Goal: Obtain resource: Obtain resource

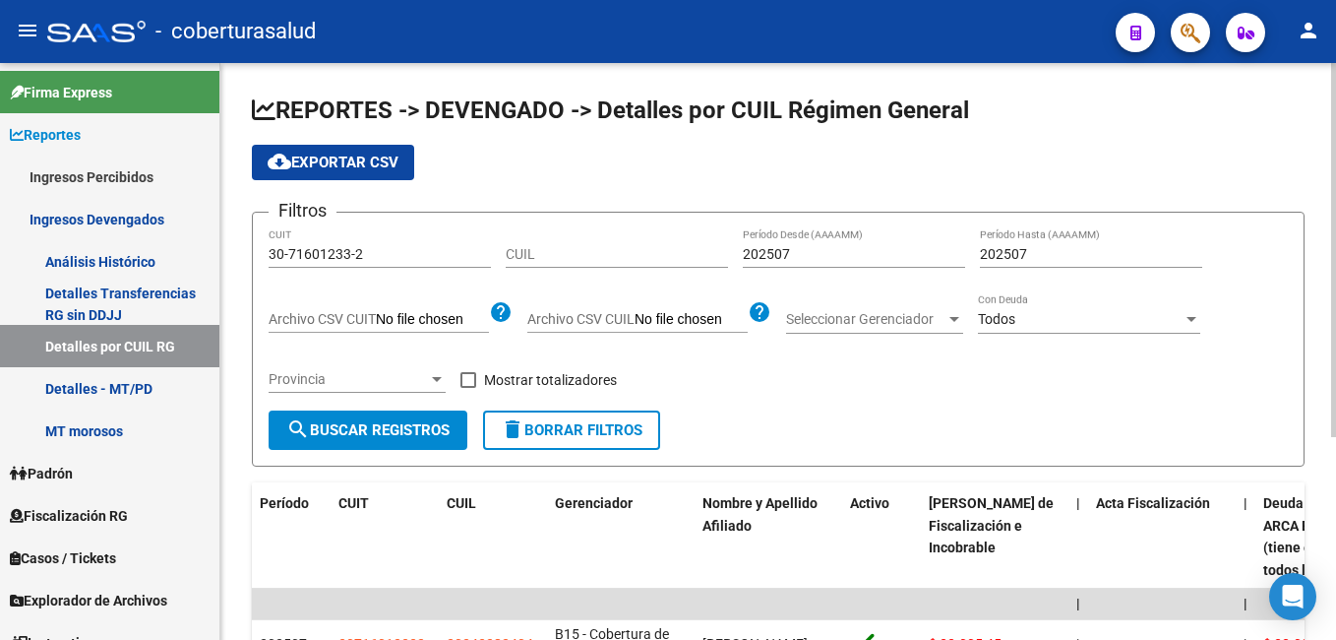
drag, startPoint x: 405, startPoint y: 239, endPoint x: 269, endPoint y: 261, distance: 138.5
click at [269, 261] on div "30-71601233-2 CUIT" at bounding box center [380, 247] width 222 height 39
drag, startPoint x: 359, startPoint y: 254, endPoint x: 230, endPoint y: 254, distance: 128.9
click at [230, 254] on div "REPORTES -> DEVENGADO -> Detalles por CUIL Régimen General cloud_download Expor…" at bounding box center [778, 499] width 1116 height 873
paste input "54637359-9"
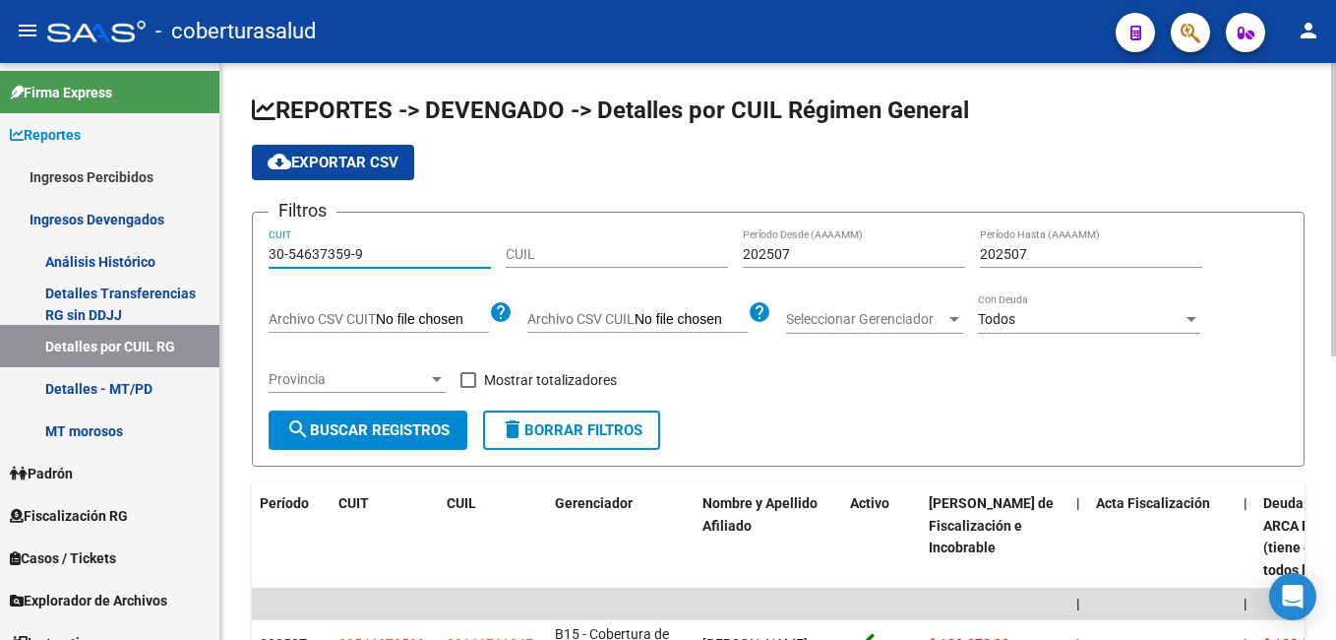
click at [305, 163] on span "cloud_download Exportar CSV" at bounding box center [333, 163] width 131 height 18
drag, startPoint x: 308, startPoint y: 250, endPoint x: 237, endPoint y: 241, distance: 71.4
click at [237, 241] on div "REPORTES -> DEVENGADO -> Detalles por CUIL Régimen General cloud_download Expor…" at bounding box center [778, 622] width 1116 height 1119
paste input "20-25333773-8"
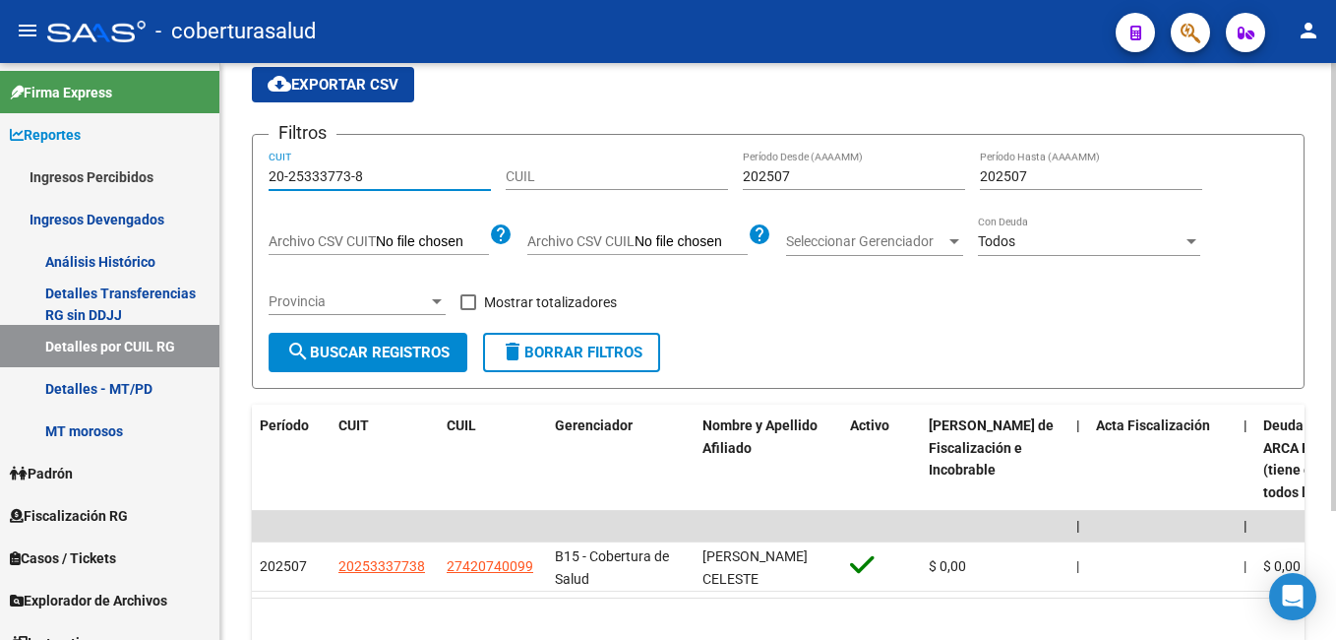
scroll to position [165, 0]
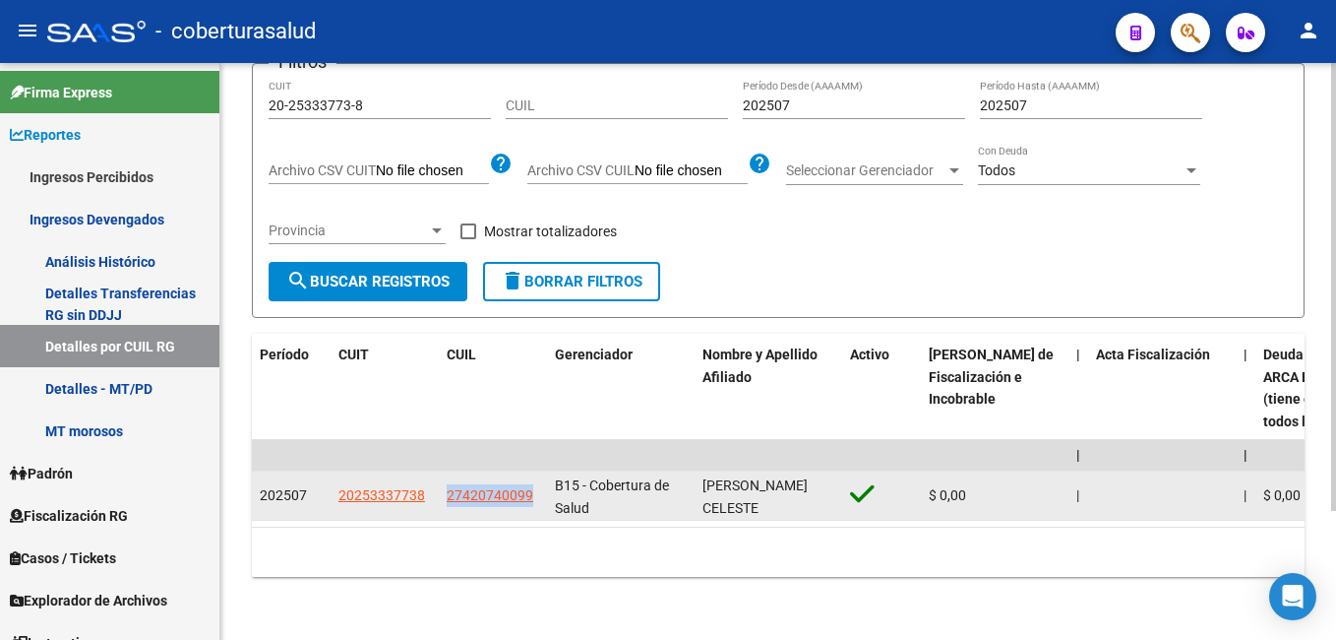
drag, startPoint x: 448, startPoint y: 482, endPoint x: 534, endPoint y: 482, distance: 86.6
click at [534, 484] on div "27420740099" at bounding box center [493, 495] width 93 height 23
copy span "27420740099"
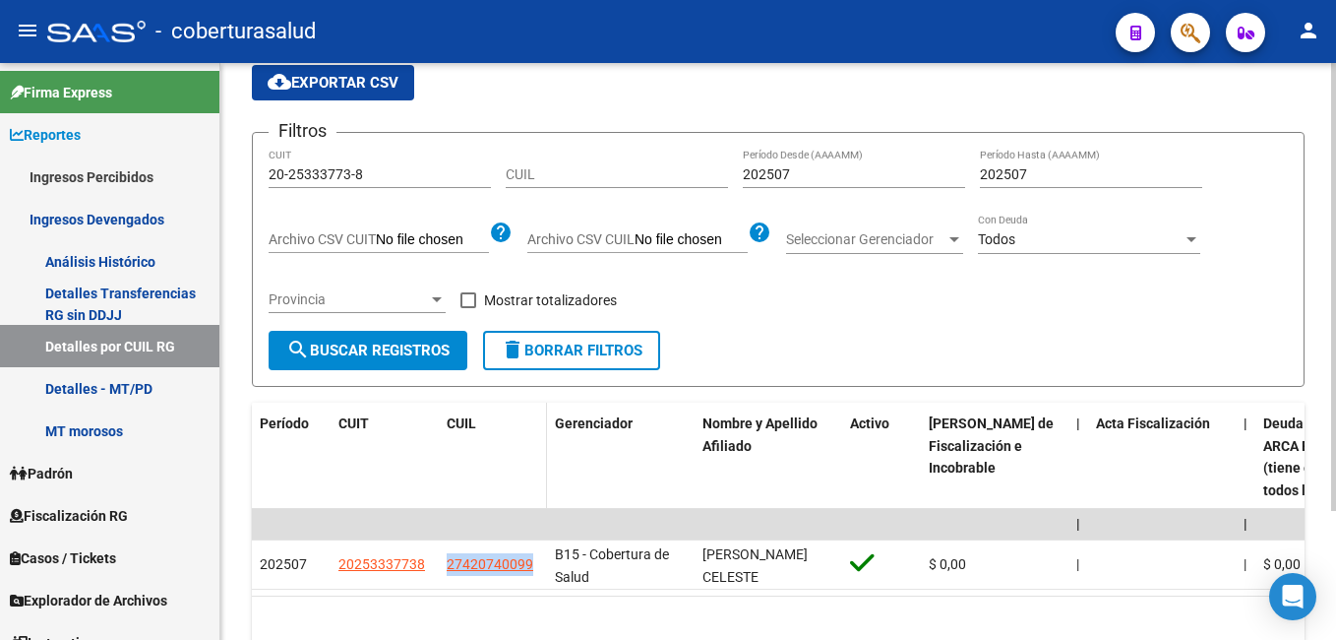
scroll to position [0, 0]
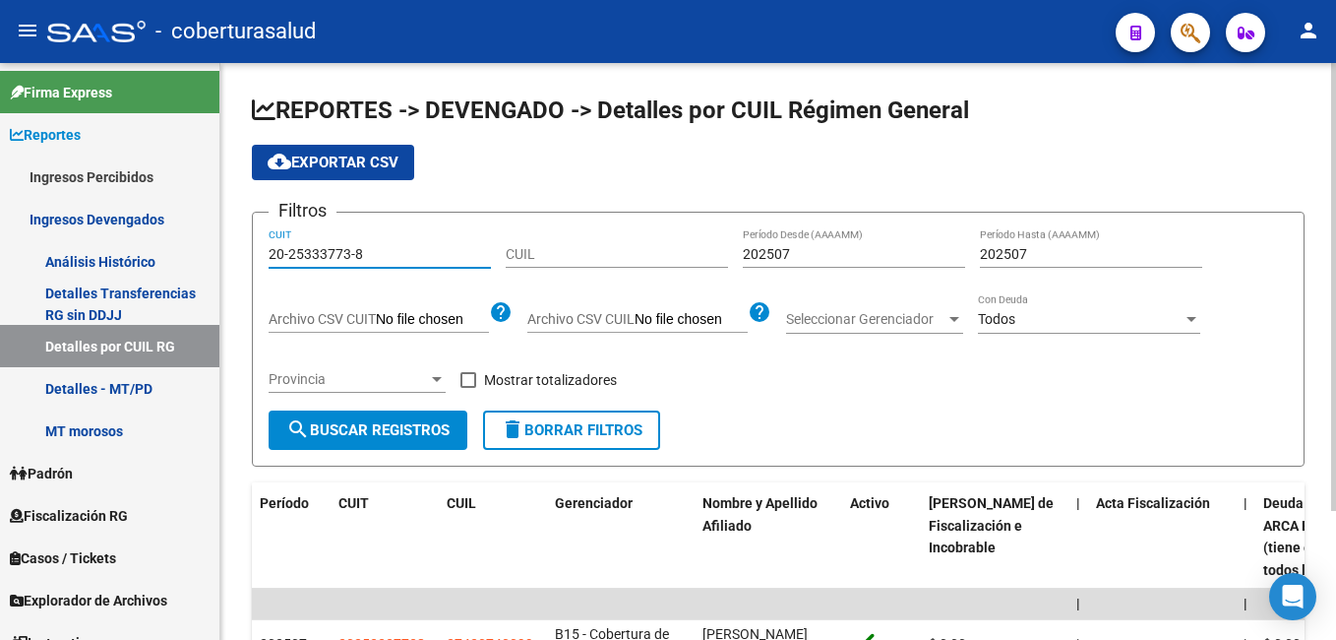
drag, startPoint x: 370, startPoint y: 257, endPoint x: 237, endPoint y: 252, distance: 132.9
click at [237, 252] on div "REPORTES -> DEVENGADO -> Detalles por CUIL Régimen General cloud_download Expor…" at bounding box center [778, 425] width 1116 height 725
paste input "30-71238959"
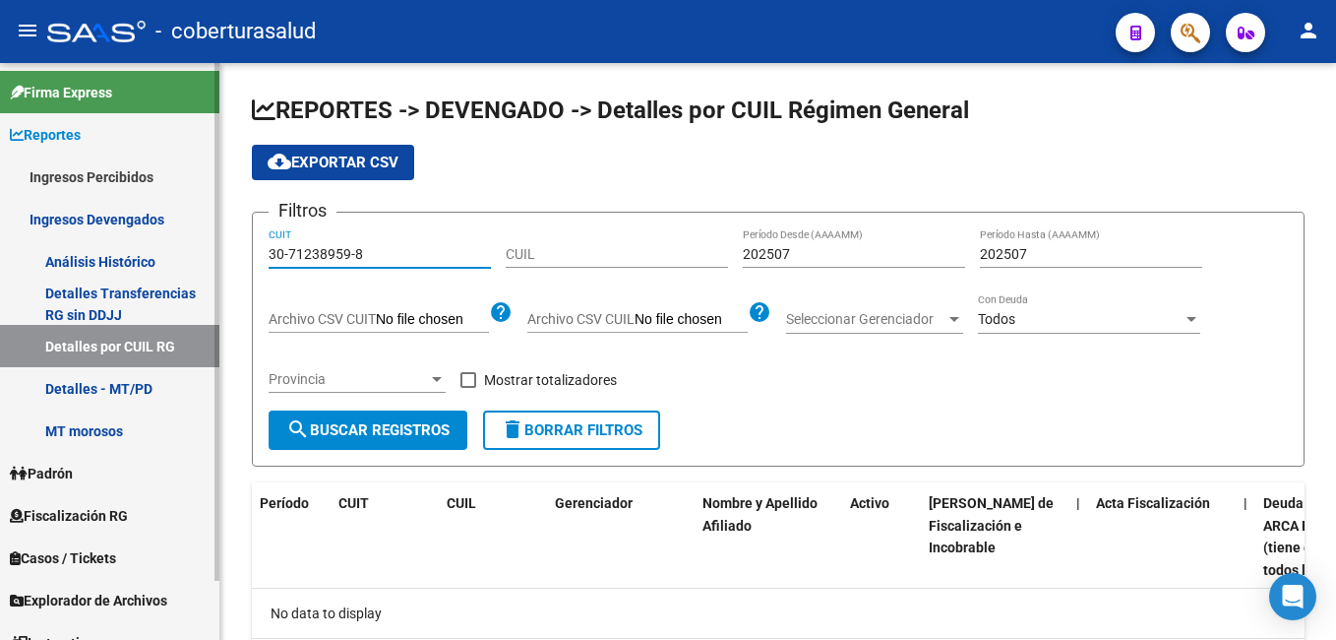
drag, startPoint x: 333, startPoint y: 255, endPoint x: 206, endPoint y: 250, distance: 127.0
click at [206, 250] on mat-sidenav-container "Firma Express Reportes Ingresos Percibidos Análisis Ingresos RG por CUIT (mensu…" at bounding box center [668, 351] width 1336 height 577
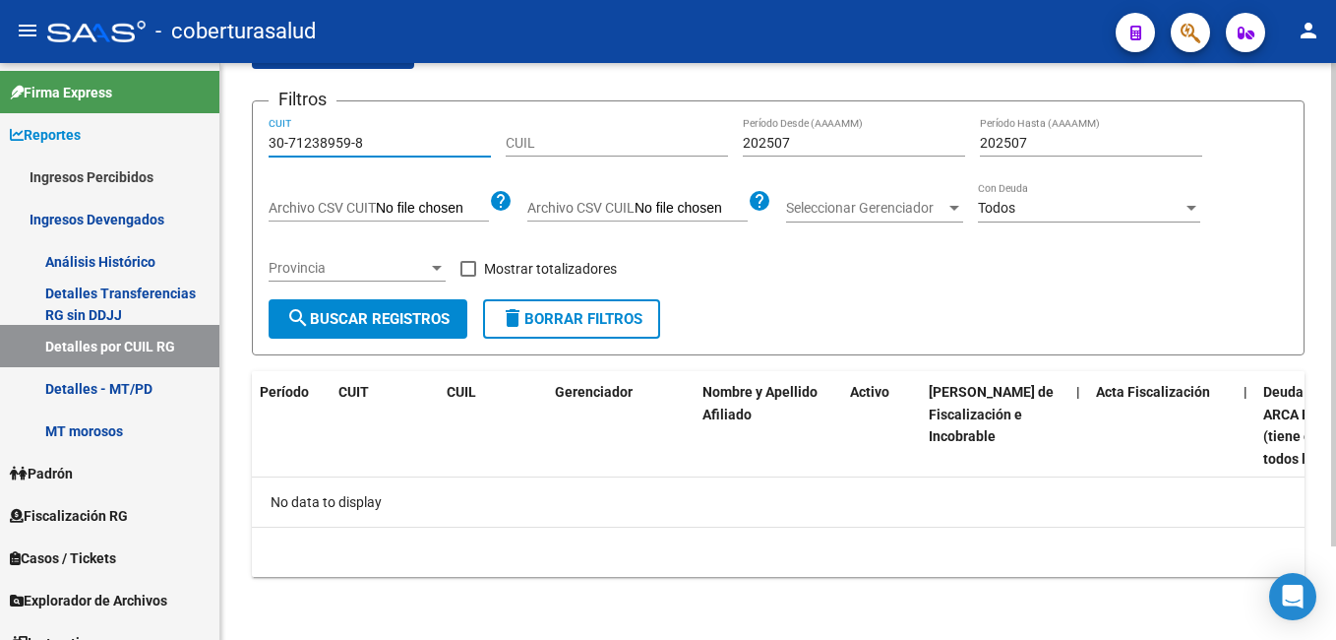
scroll to position [112, 0]
paste input "20-11664137-3"
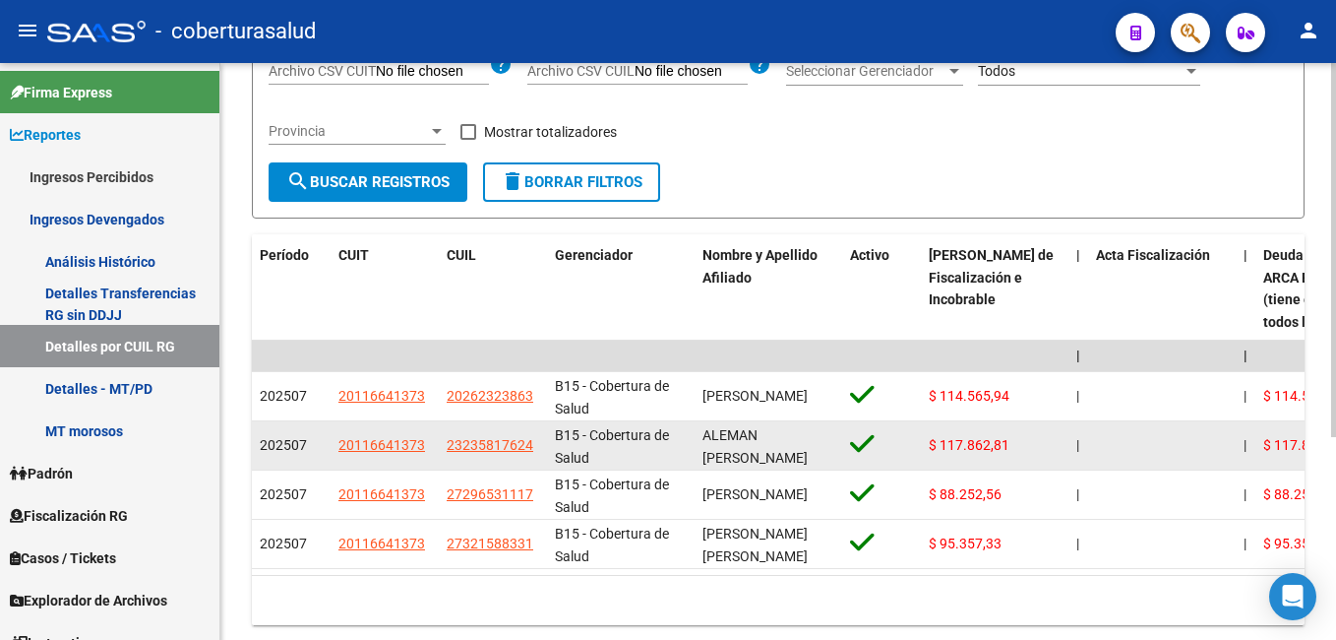
scroll to position [313, 0]
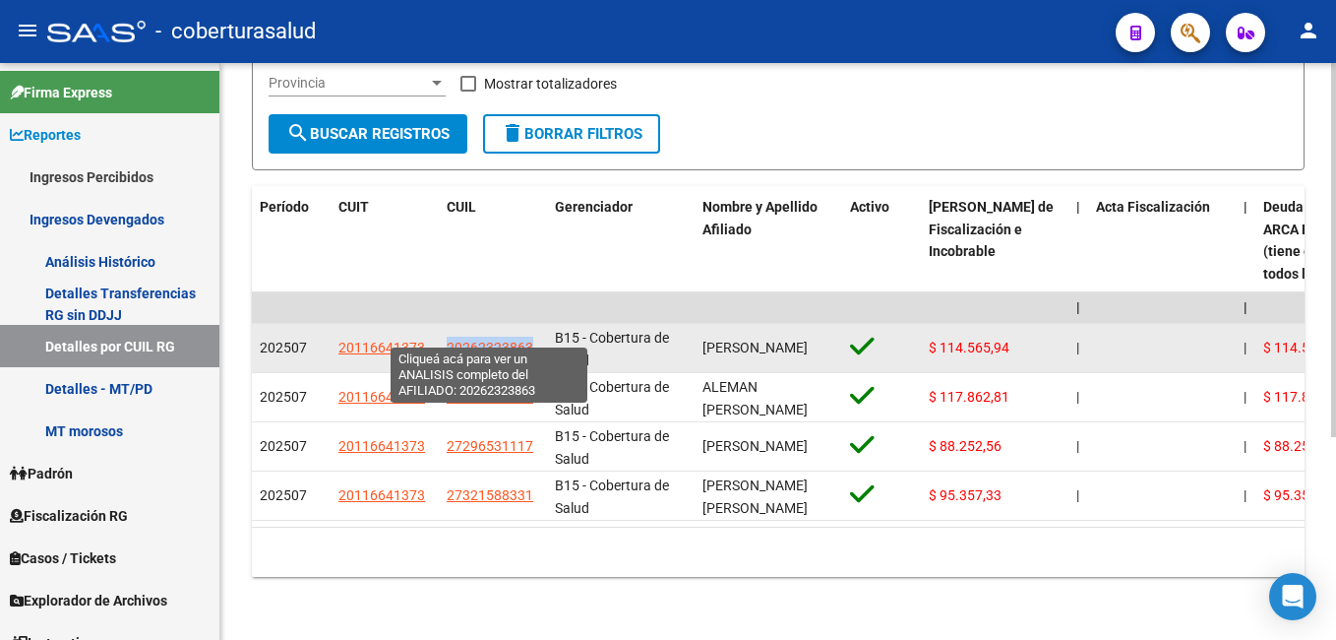
drag, startPoint x: 431, startPoint y: 331, endPoint x: 530, endPoint y: 332, distance: 99.4
copy div "20262323863"
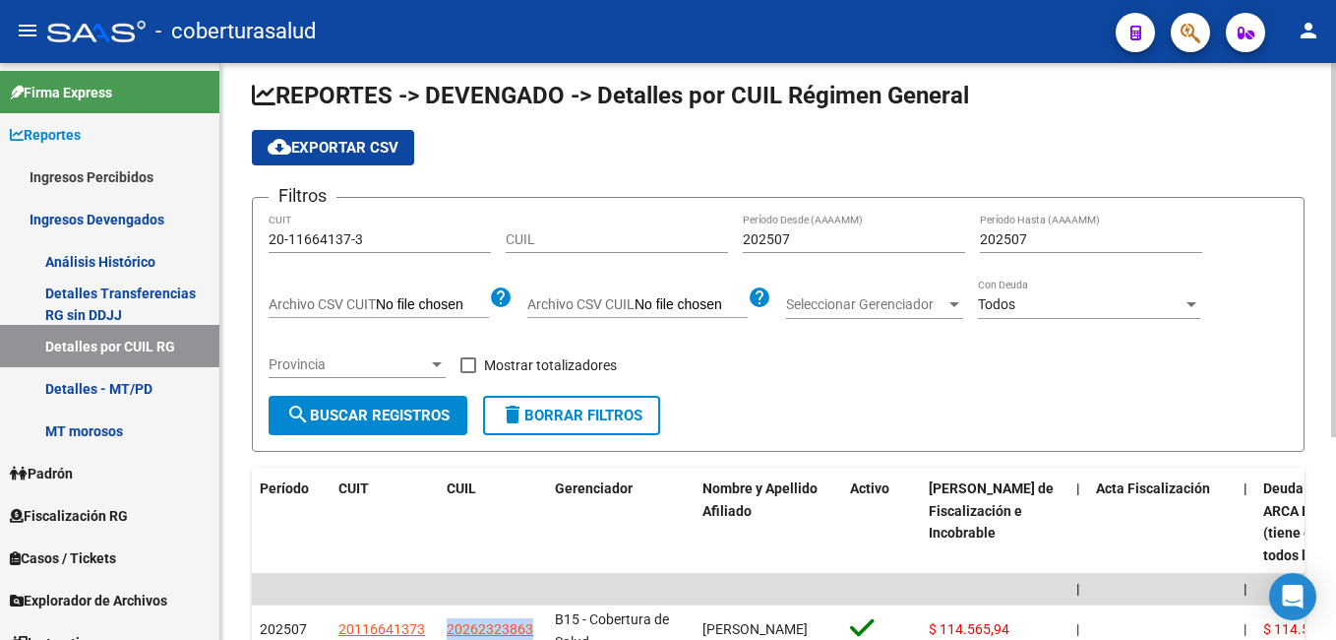
scroll to position [0, 0]
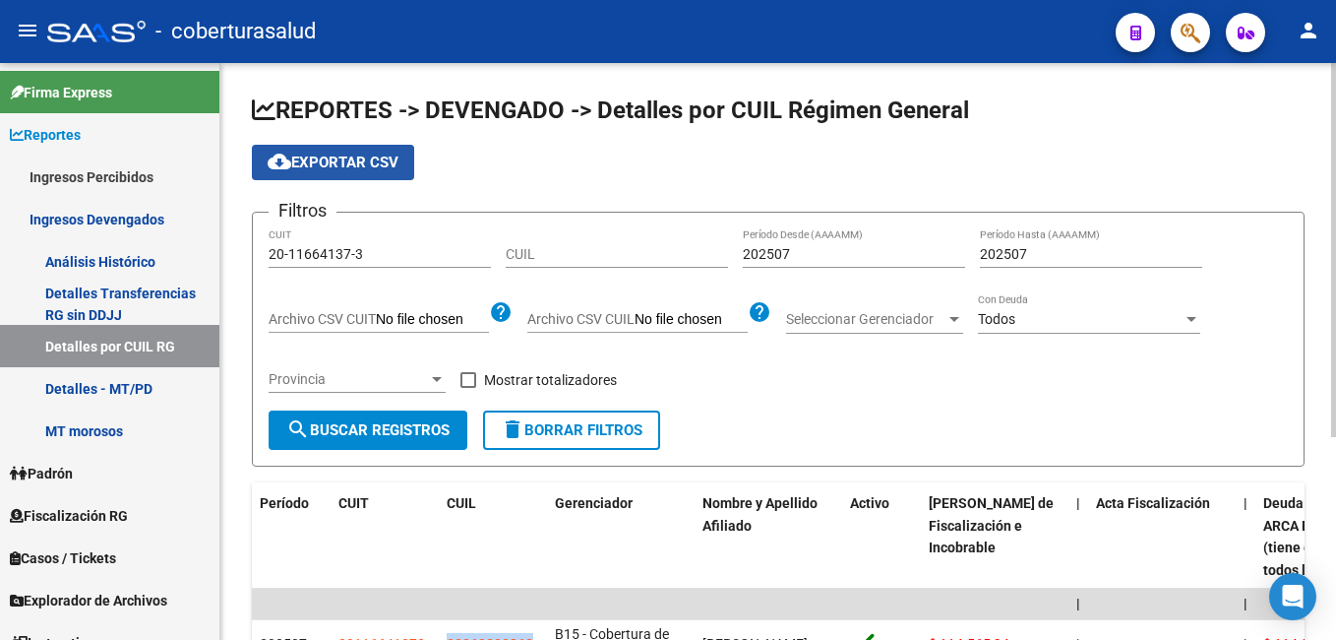
click at [307, 161] on span "cloud_download Exportar CSV" at bounding box center [333, 163] width 131 height 18
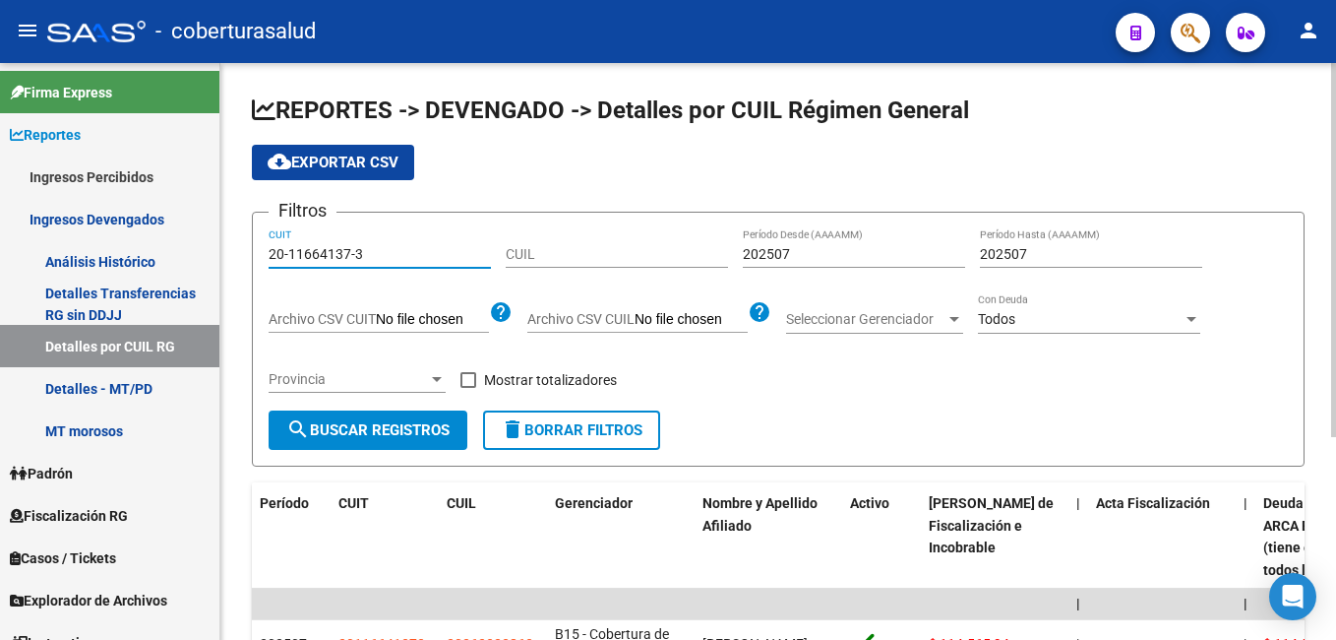
drag, startPoint x: 363, startPoint y: 254, endPoint x: 240, endPoint y: 253, distance: 123.0
click at [240, 253] on div "REPORTES -> DEVENGADO -> Detalles por CUIL Régimen General cloud_download Expor…" at bounding box center [778, 499] width 1116 height 873
paste input "7785436-1"
type input "20-17785436-1"
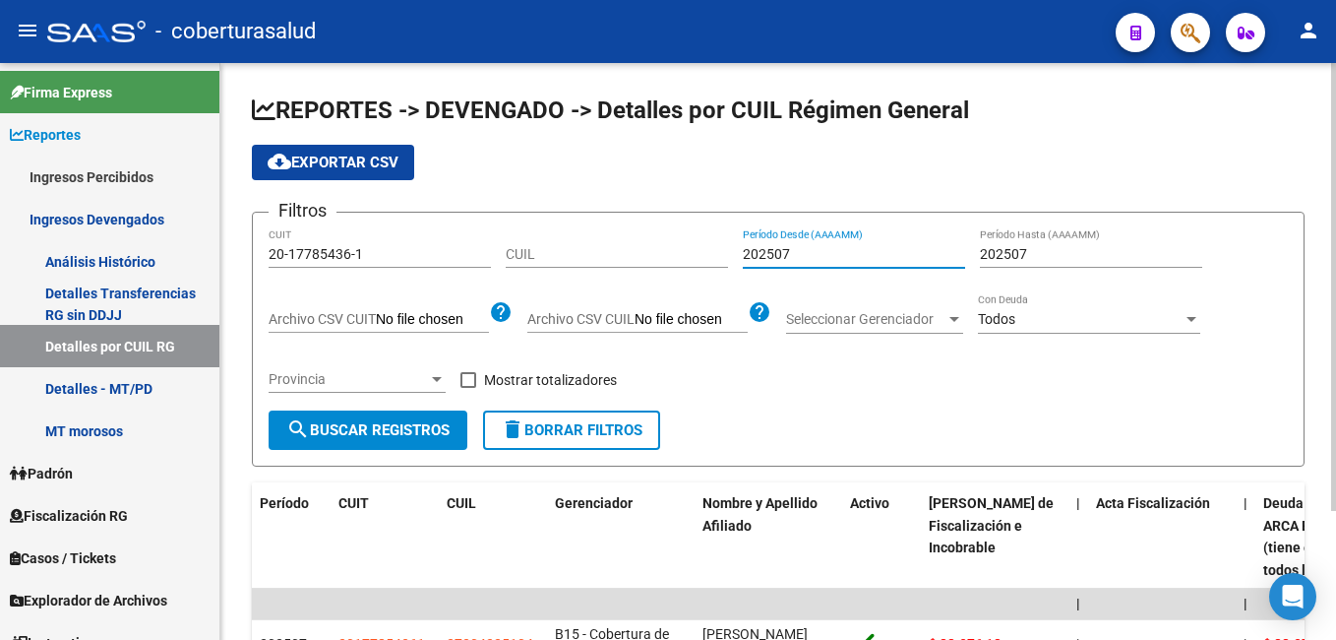
click at [784, 256] on input "202507" at bounding box center [854, 254] width 222 height 17
click at [781, 250] on input "202506" at bounding box center [854, 254] width 222 height 17
type input "202507"
click at [302, 159] on span "cloud_download Exportar CSV" at bounding box center [333, 163] width 131 height 18
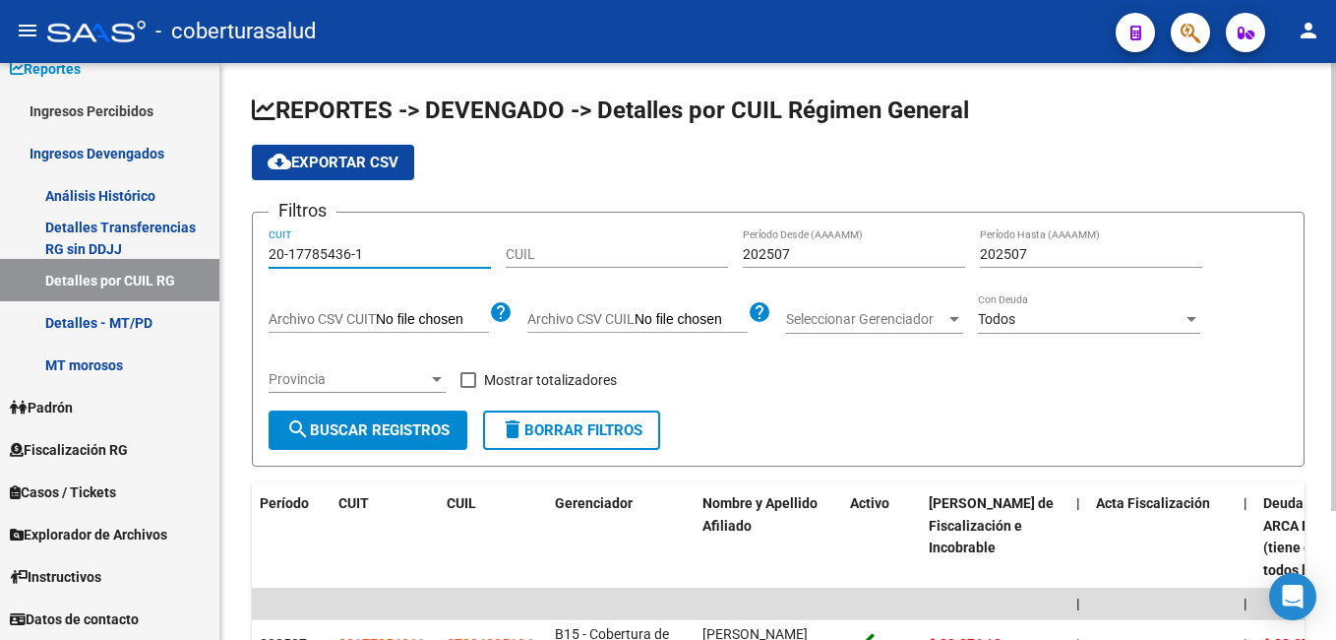
drag, startPoint x: 368, startPoint y: 251, endPoint x: 242, endPoint y: 255, distance: 126.0
click at [242, 255] on div "REPORTES -> DEVENGADO -> Detalles por CUIL Régimen General cloud_download Expor…" at bounding box center [778, 425] width 1116 height 725
paste input "30-71675863-6"
type input "30-71675863-6"
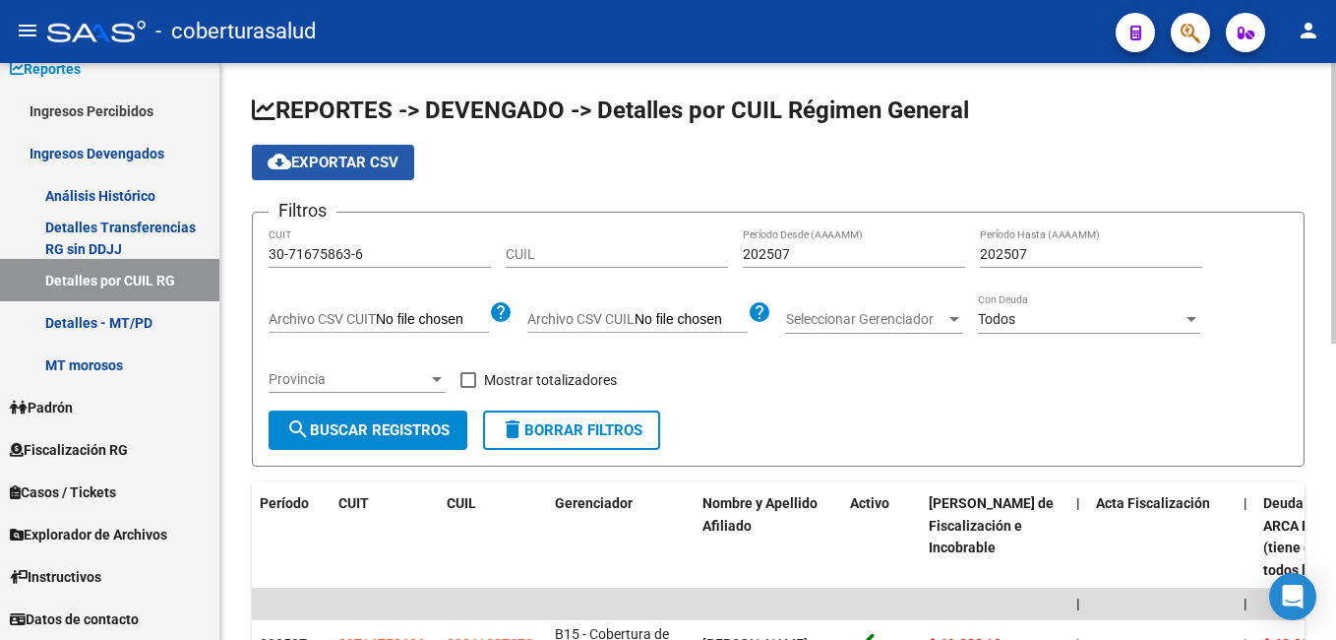
click at [317, 164] on span "cloud_download Exportar CSV" at bounding box center [333, 163] width 131 height 18
